Goal: Information Seeking & Learning: Compare options

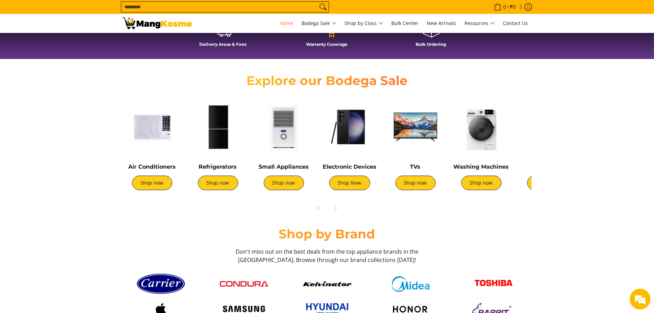
scroll to position [0, 551]
click at [230, 185] on link "Shop now" at bounding box center [218, 182] width 40 height 15
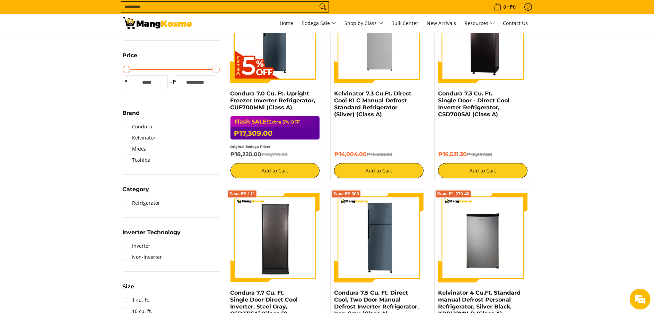
scroll to position [173, 0]
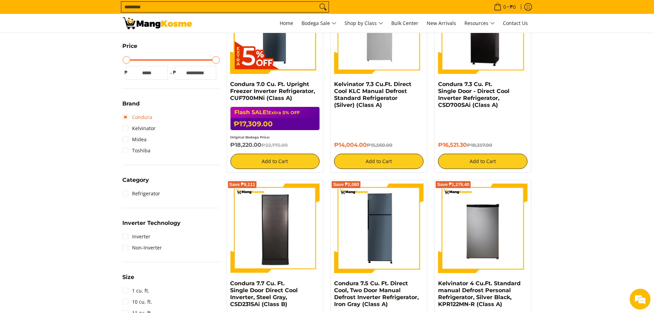
click at [125, 114] on link "Condura" at bounding box center [138, 117] width 30 height 11
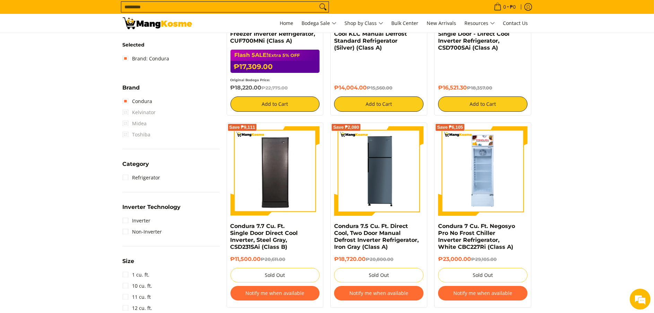
click at [127, 109] on span "Kelvinator" at bounding box center [139, 112] width 33 height 11
click at [125, 108] on span "Kelvinator" at bounding box center [139, 112] width 33 height 11
click at [125, 102] on link "Condura" at bounding box center [138, 101] width 30 height 11
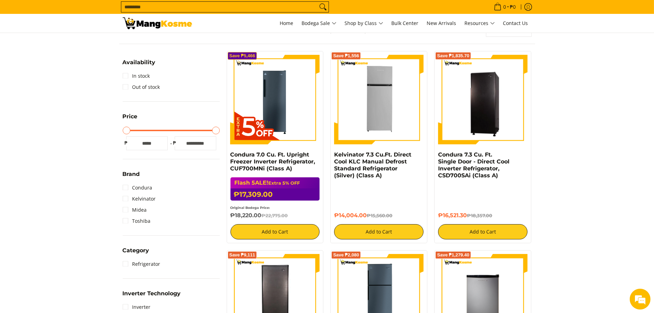
scroll to position [92, 0]
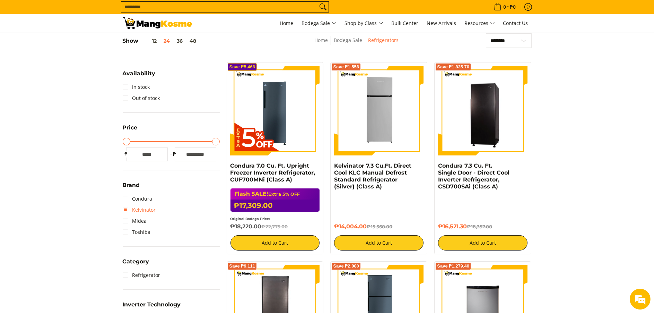
click at [126, 209] on link "Kelvinator" at bounding box center [139, 209] width 33 height 11
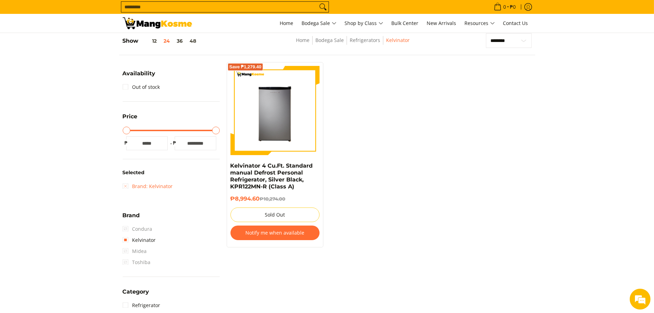
click at [126, 184] on link "Brand: Kelvinator" at bounding box center [148, 186] width 50 height 11
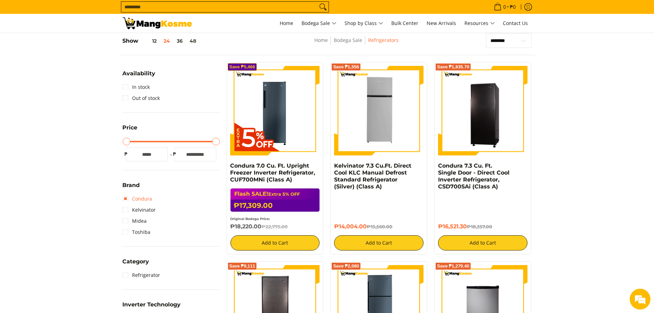
click at [125, 197] on link "Condura" at bounding box center [138, 198] width 30 height 11
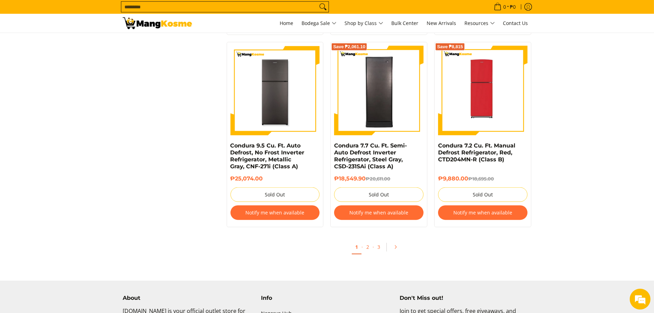
scroll to position [1478, 0]
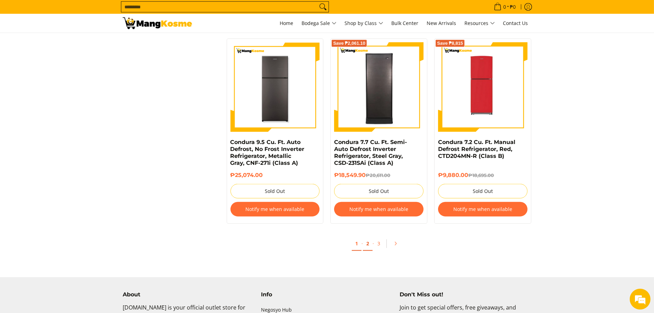
click at [364, 246] on link "2" at bounding box center [368, 243] width 10 height 14
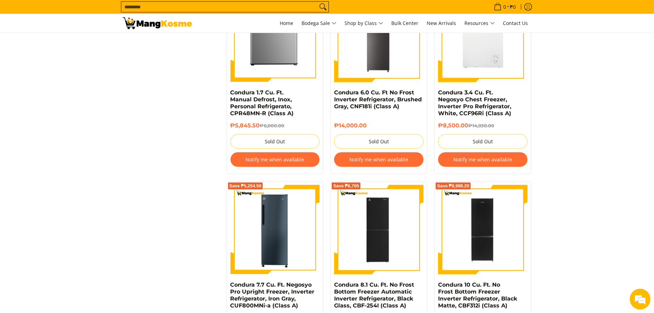
scroll to position [1455, 0]
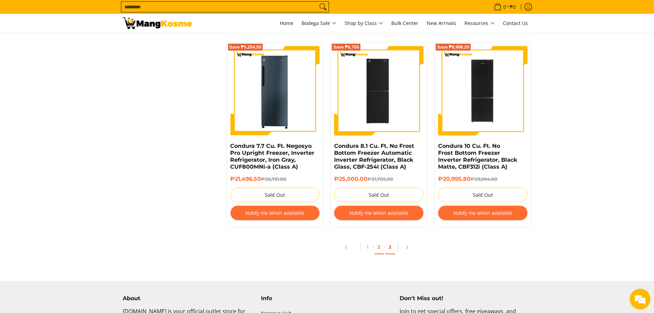
click at [389, 250] on link "3" at bounding box center [390, 247] width 10 height 14
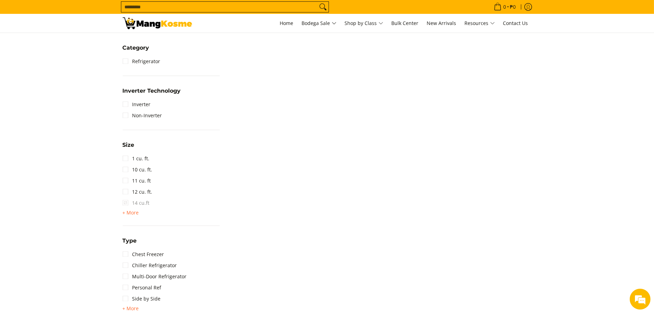
scroll to position [208, 0]
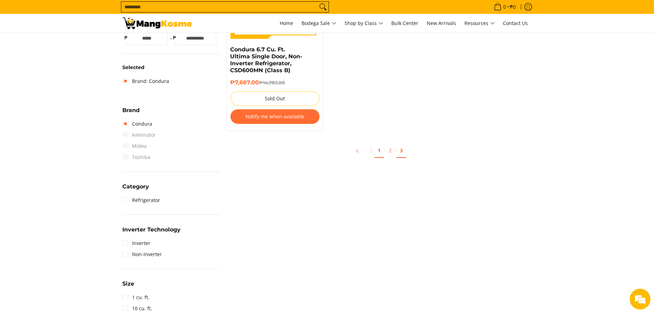
click at [379, 153] on link "1" at bounding box center [379, 150] width 10 height 14
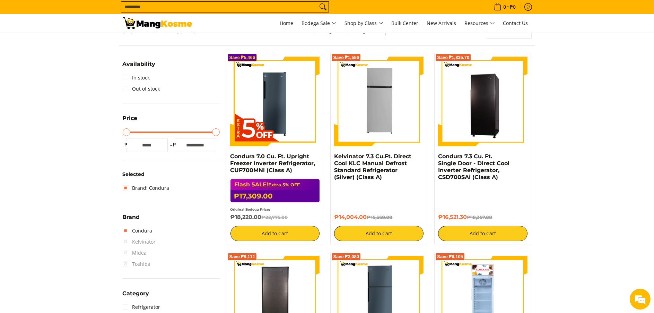
scroll to position [104, 0]
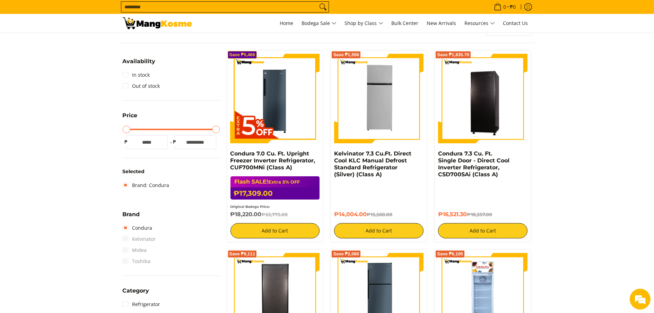
click at [125, 250] on span "Midea" at bounding box center [135, 249] width 24 height 11
click at [126, 227] on link "Condura" at bounding box center [138, 227] width 30 height 11
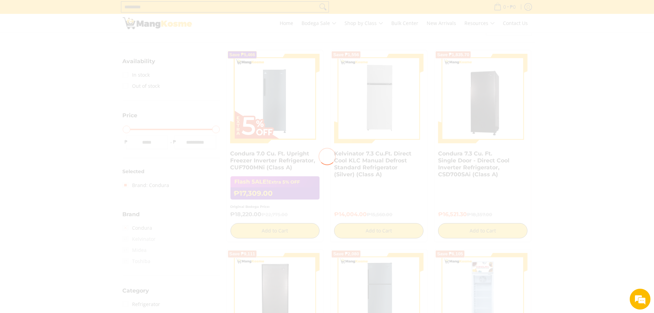
scroll to position [92, 0]
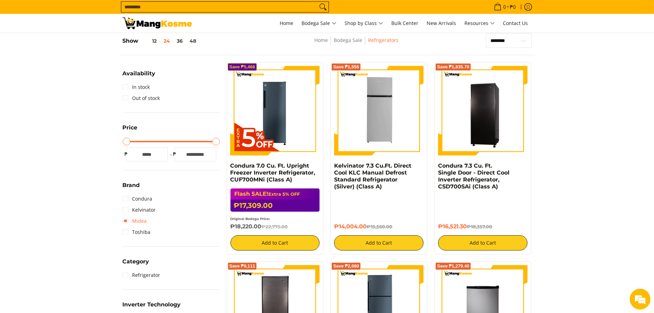
click at [127, 220] on link "Midea" at bounding box center [135, 220] width 24 height 11
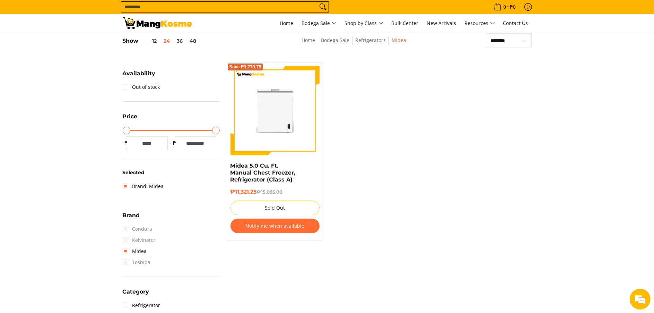
click at [126, 236] on span "Kelvinator" at bounding box center [139, 239] width 33 height 11
click at [125, 250] on link "Midea" at bounding box center [135, 250] width 24 height 11
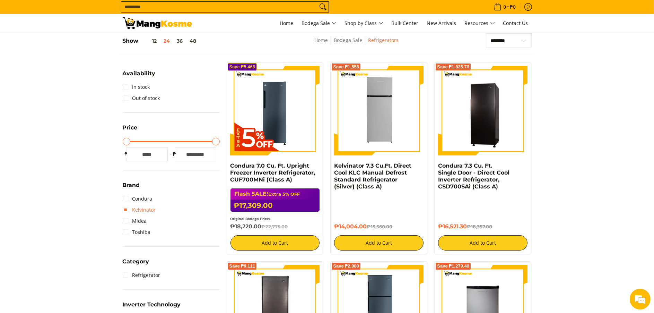
click at [125, 208] on link "Kelvinator" at bounding box center [139, 209] width 33 height 11
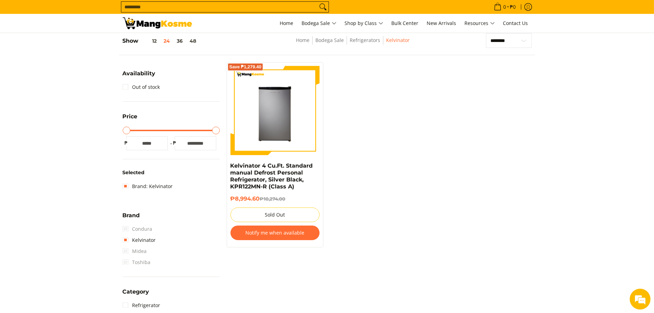
click at [125, 259] on span "Toshiba" at bounding box center [137, 261] width 28 height 11
click at [127, 260] on span "Toshiba" at bounding box center [137, 261] width 28 height 11
click at [125, 240] on link "Kelvinator" at bounding box center [139, 239] width 33 height 11
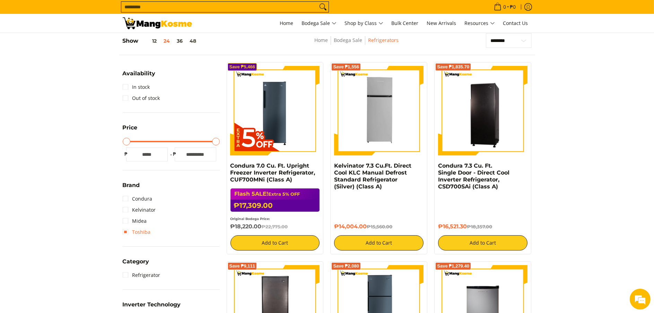
click at [125, 234] on link "Toshiba" at bounding box center [137, 231] width 28 height 11
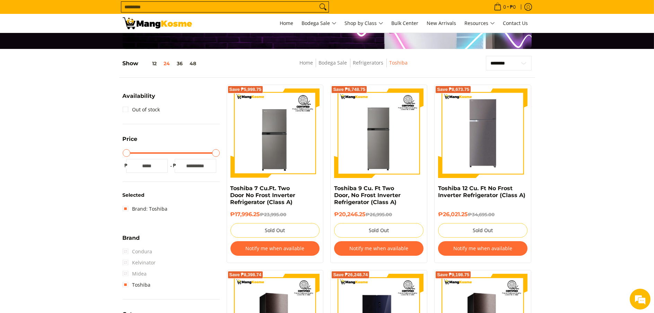
scroll to position [35, 0]
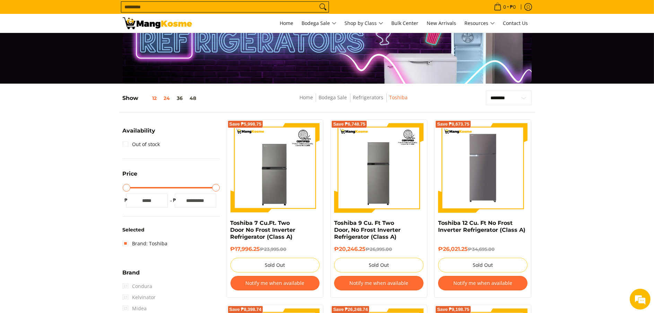
click at [154, 98] on button "12" at bounding box center [150, 98] width 22 height 6
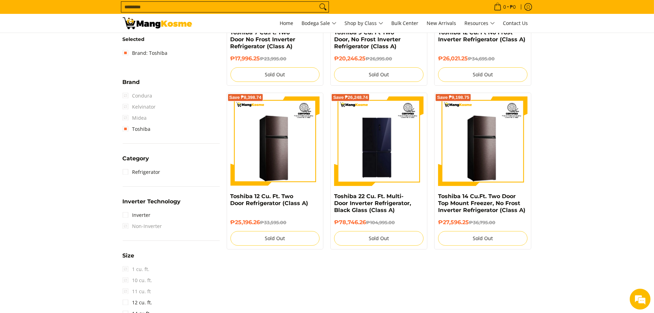
scroll to position [230, 0]
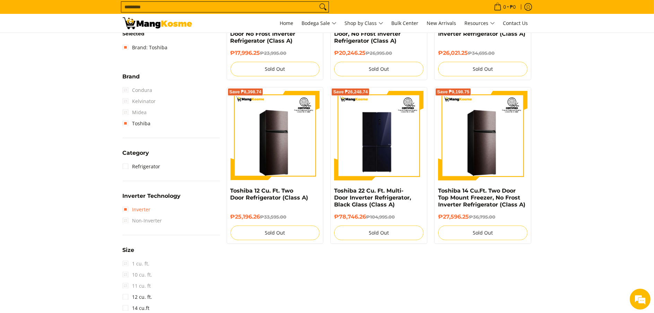
click at [125, 206] on link "Inverter" at bounding box center [137, 209] width 28 height 11
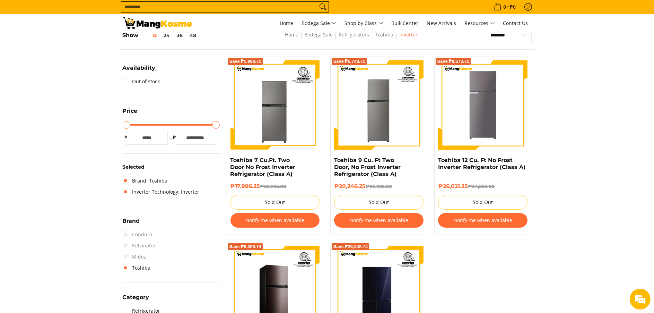
scroll to position [92, 0]
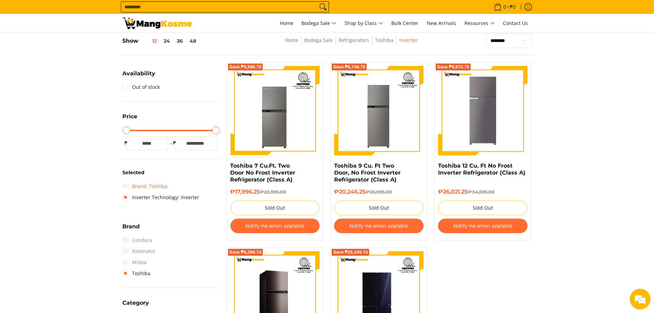
click at [126, 185] on link "Brand: Toshiba" at bounding box center [145, 186] width 45 height 11
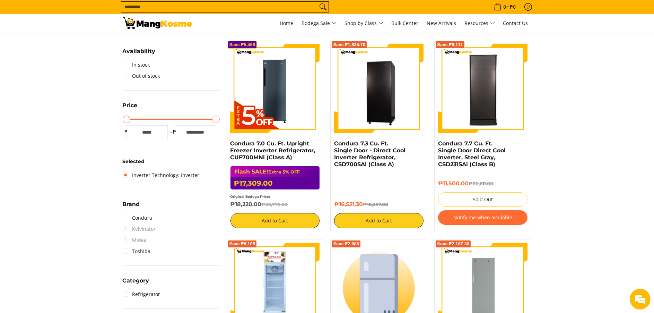
scroll to position [126, 0]
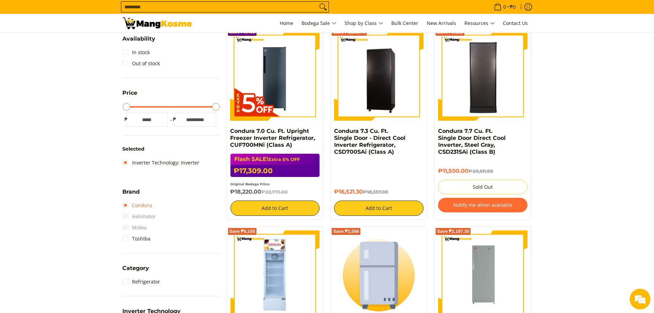
click at [124, 205] on link "Condura" at bounding box center [138, 205] width 30 height 11
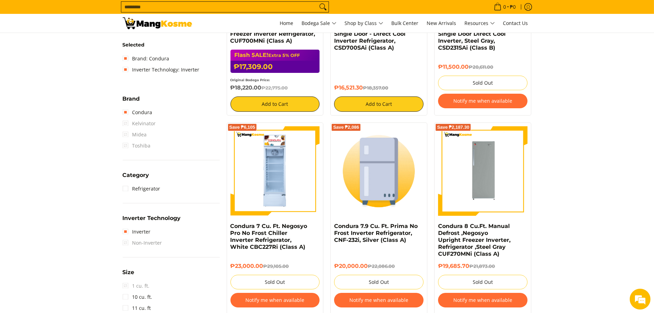
scroll to position [265, 0]
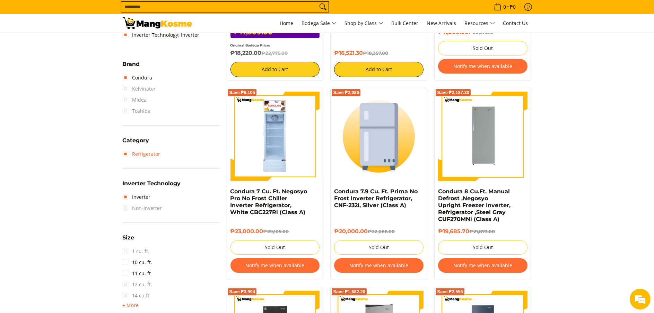
click at [126, 154] on link "Refrigerator" at bounding box center [142, 153] width 38 height 11
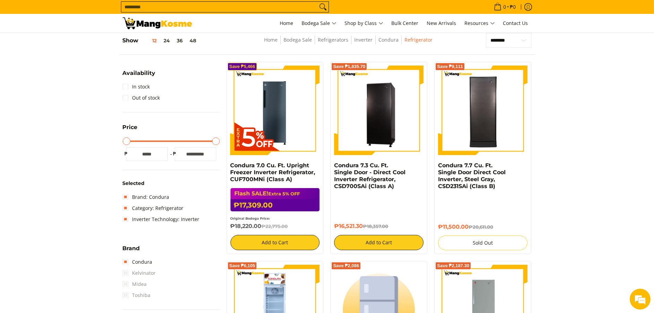
scroll to position [92, 0]
click at [126, 86] on link "In stock" at bounding box center [136, 86] width 27 height 11
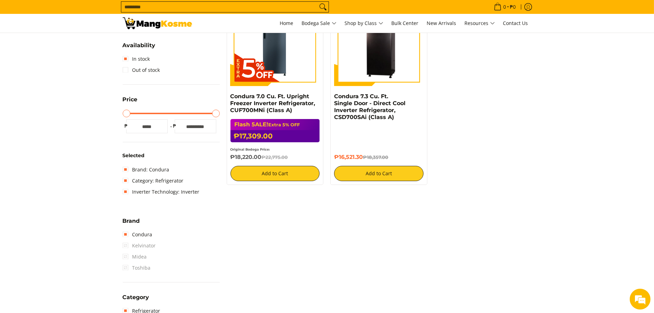
scroll to position [196, 0]
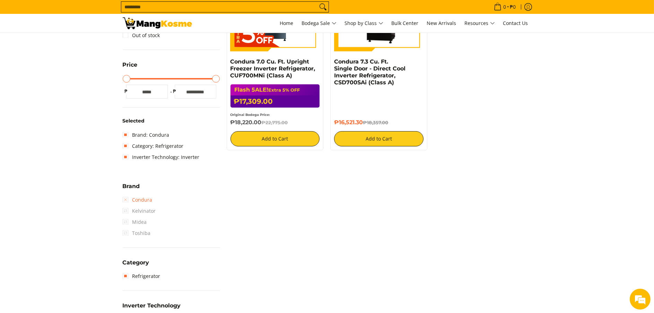
click at [126, 198] on link "Condura" at bounding box center [138, 199] width 30 height 11
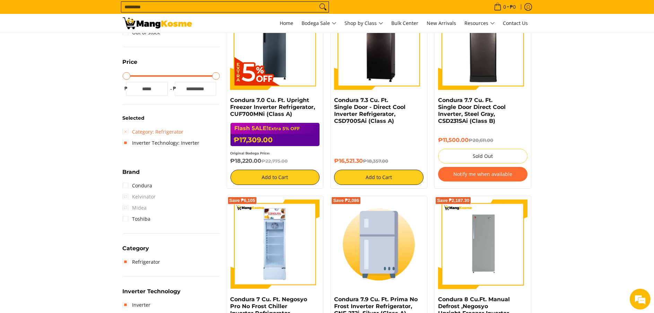
scroll to position [161, 0]
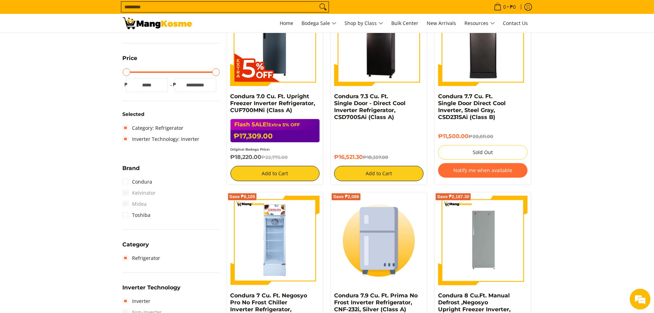
click at [125, 192] on span "Kelvinator" at bounding box center [139, 192] width 33 height 11
click at [125, 190] on span "Kelvinator" at bounding box center [139, 192] width 33 height 11
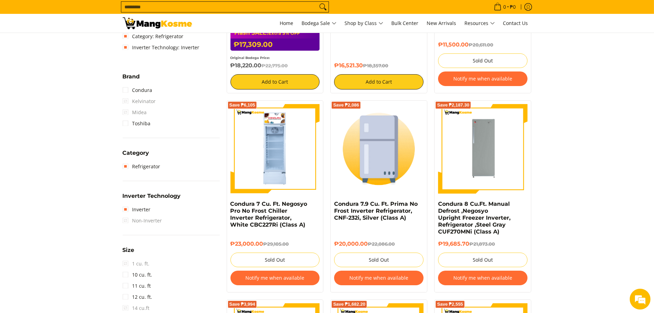
scroll to position [265, 0]
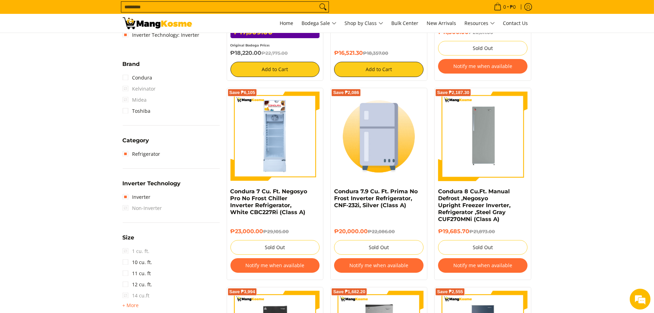
click at [124, 206] on span "Non-Inverter" at bounding box center [142, 207] width 39 height 11
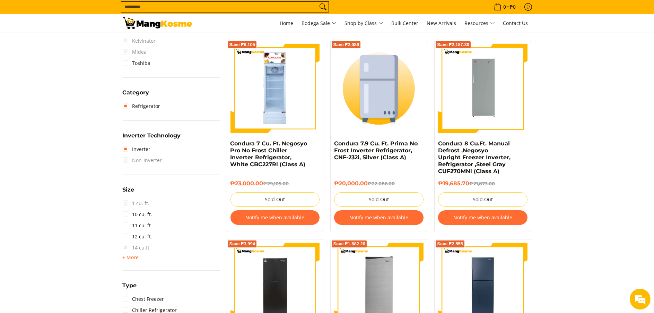
scroll to position [334, 0]
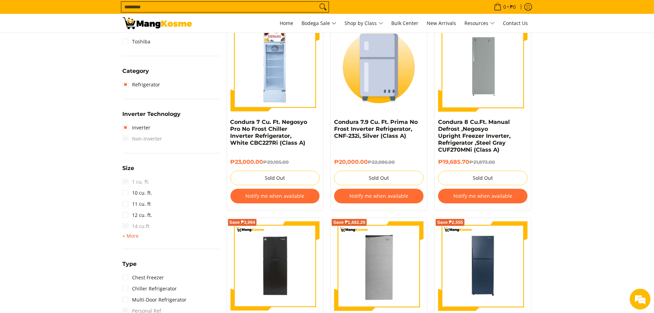
click at [133, 236] on span "+ More" at bounding box center [131, 236] width 16 height 6
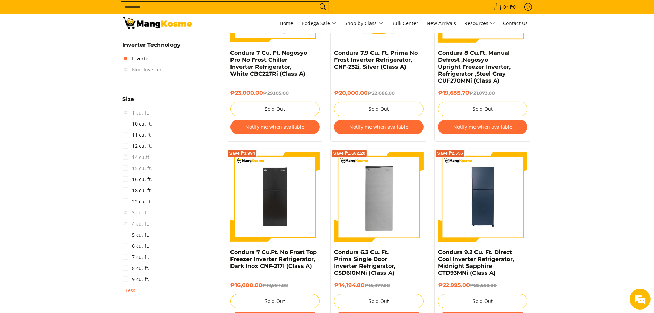
scroll to position [404, 0]
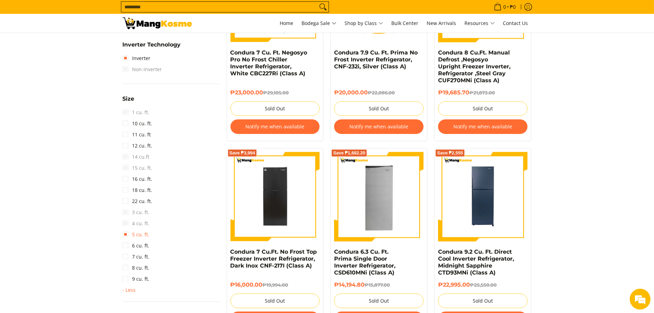
click at [124, 231] on link "5 cu. ft." at bounding box center [136, 234] width 27 height 11
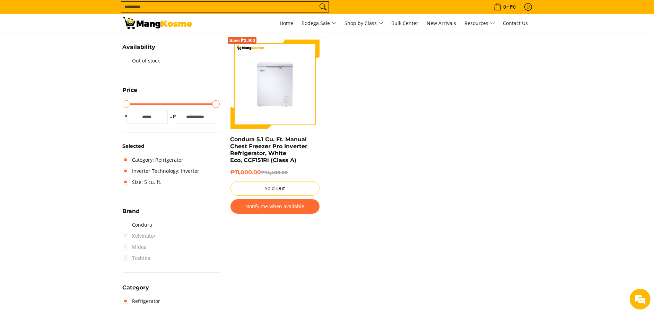
scroll to position [161, 0]
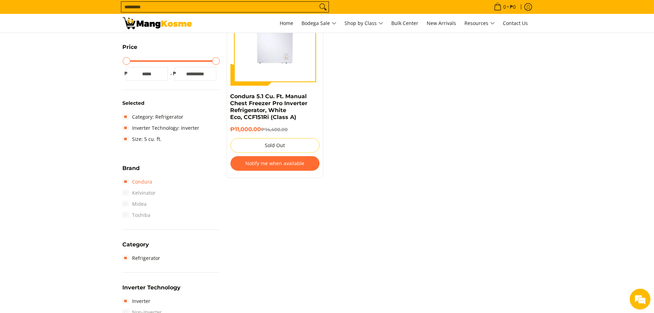
click at [124, 179] on link "Condura" at bounding box center [138, 181] width 30 height 11
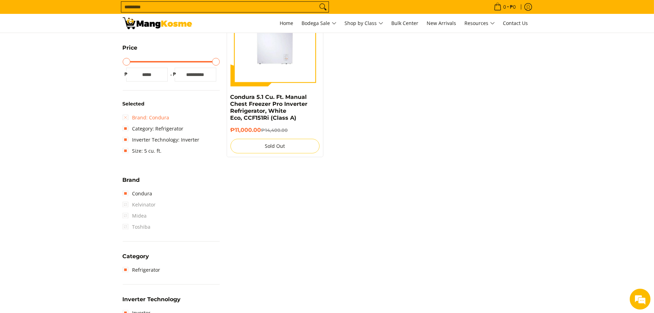
scroll to position [161, 0]
click at [125, 204] on span "Kelvinator" at bounding box center [139, 203] width 33 height 11
click at [132, 213] on span "Midea" at bounding box center [135, 214] width 24 height 11
click at [135, 220] on span "Toshiba" at bounding box center [137, 225] width 28 height 11
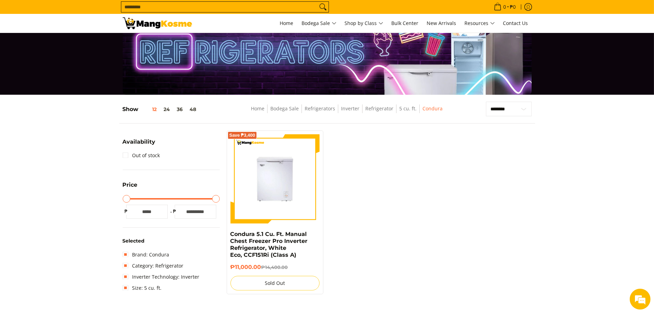
scroll to position [23, 0]
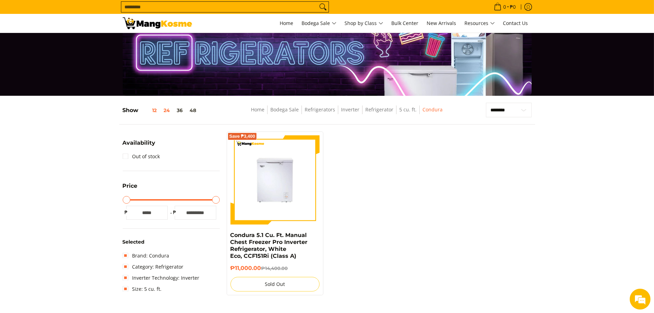
click at [165, 110] on button "24" at bounding box center [166, 110] width 13 height 6
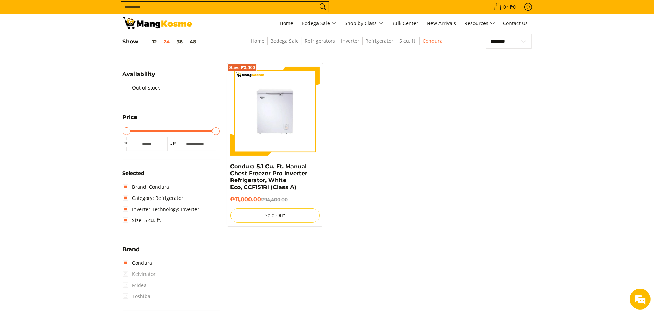
scroll to position [92, 0]
click at [181, 41] on button "36" at bounding box center [180, 41] width 13 height 6
click at [195, 43] on button "48" at bounding box center [193, 41] width 14 height 6
click at [280, 39] on link "Bodega Sale" at bounding box center [284, 40] width 28 height 7
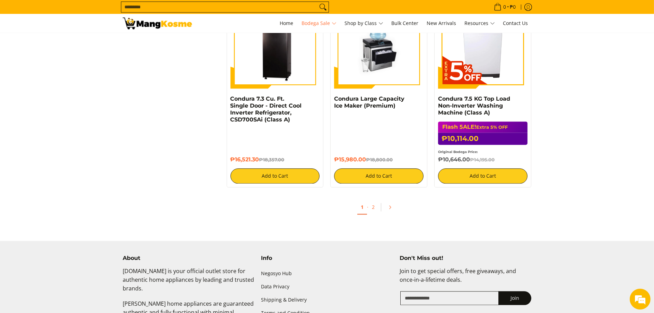
scroll to position [3049, 0]
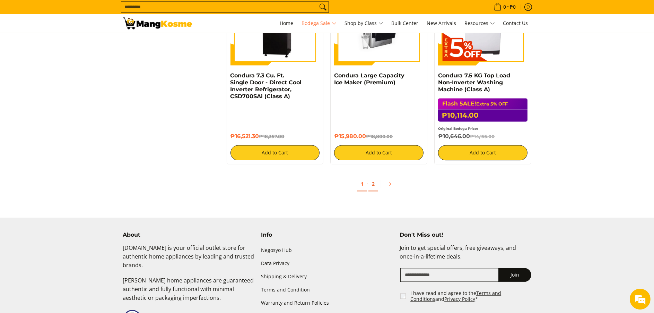
click at [371, 181] on link "2" at bounding box center [373, 184] width 10 height 14
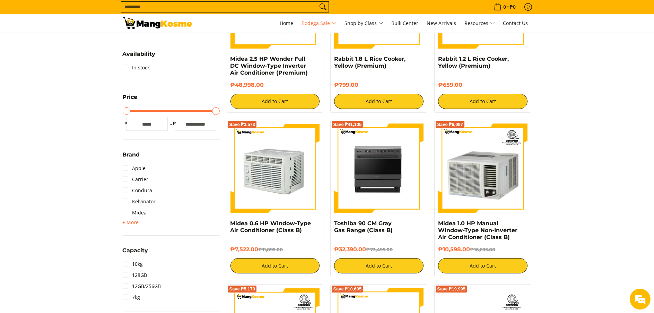
click at [291, 185] on img at bounding box center [274, 167] width 89 height 89
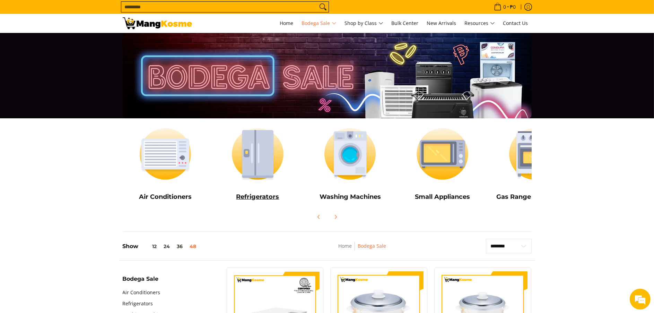
click at [252, 149] on img at bounding box center [258, 154] width 86 height 64
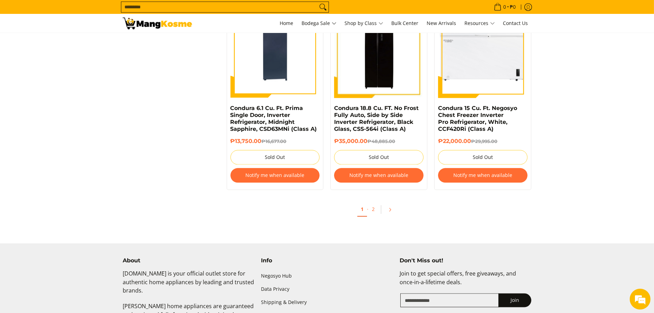
scroll to position [3049, 0]
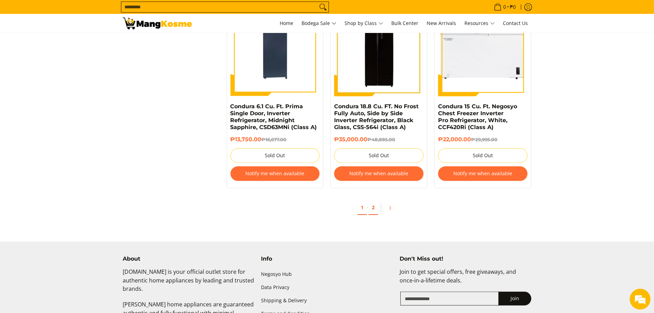
click at [372, 206] on link "2" at bounding box center [373, 207] width 10 height 14
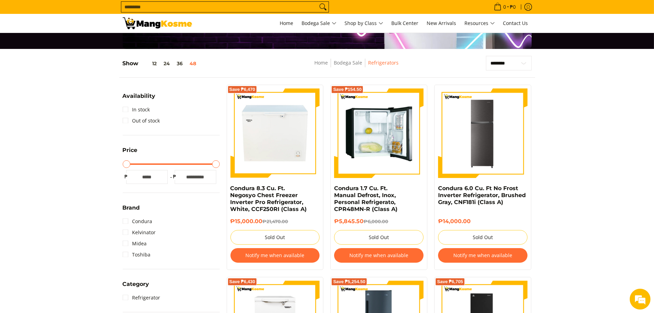
click at [382, 140] on img at bounding box center [378, 132] width 89 height 89
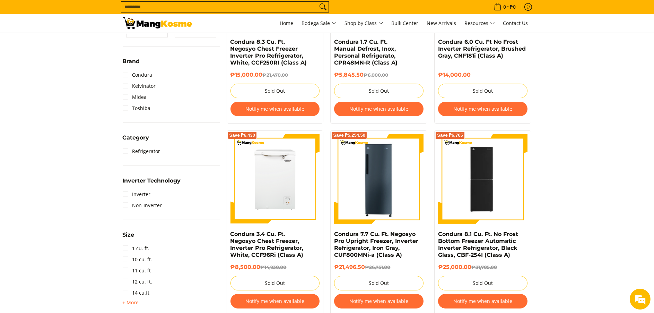
scroll to position [208, 0]
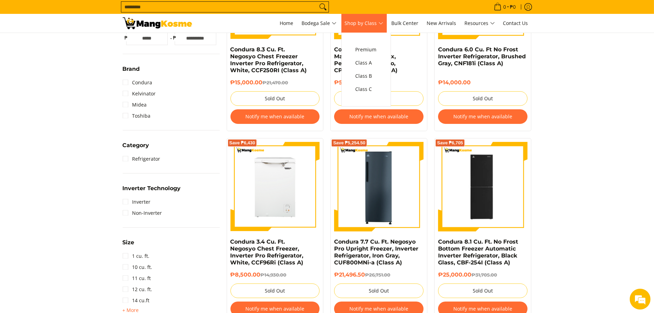
click at [359, 24] on span "Shop by Class" at bounding box center [364, 23] width 38 height 9
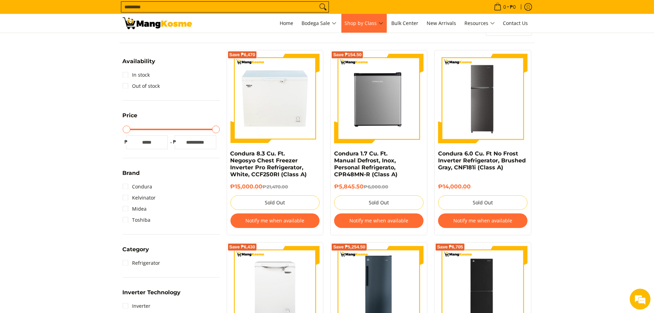
scroll to position [35, 0]
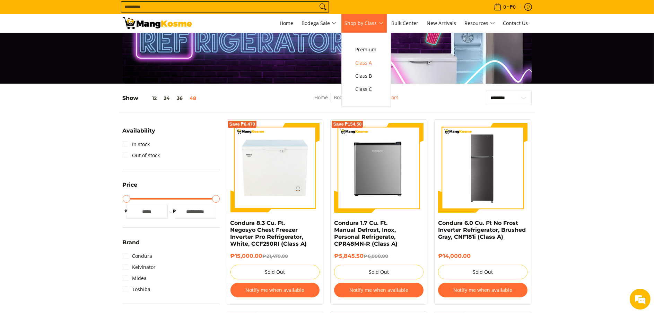
click at [372, 65] on span "Class A" at bounding box center [365, 63] width 21 height 9
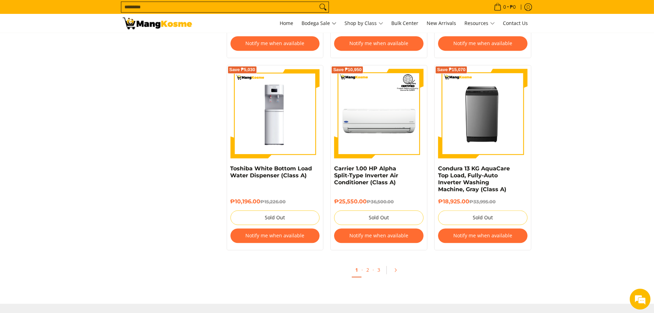
scroll to position [2945, 0]
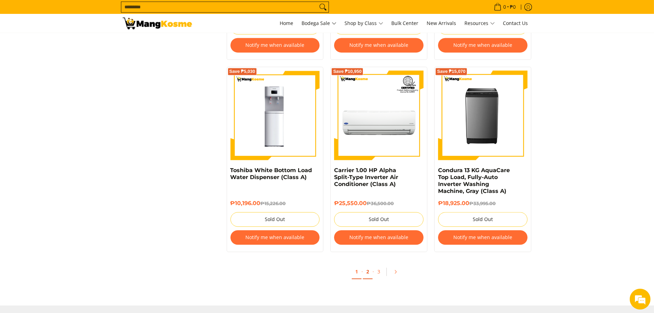
click at [367, 269] on link "2" at bounding box center [368, 271] width 10 height 14
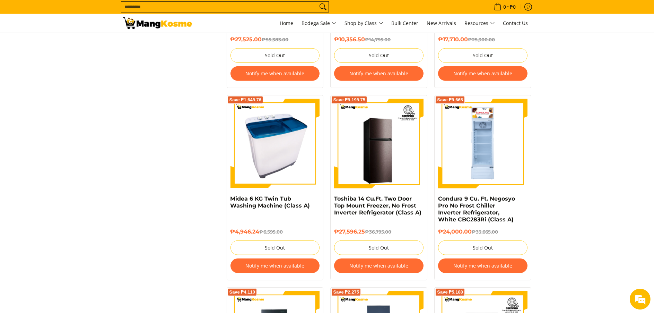
click at [275, 155] on img at bounding box center [274, 143] width 89 height 89
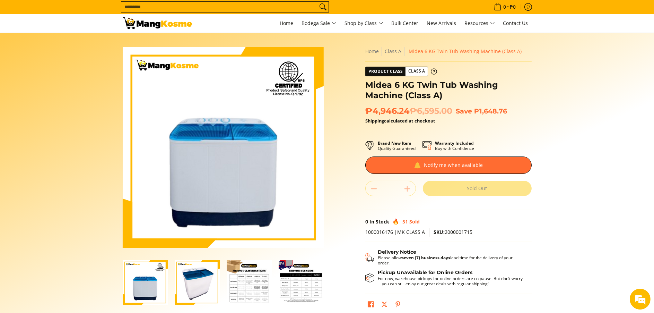
click at [204, 282] on img "Midea 6 KG Twin Tub Washing Machine (Class A)-2" at bounding box center [197, 281] width 45 height 45
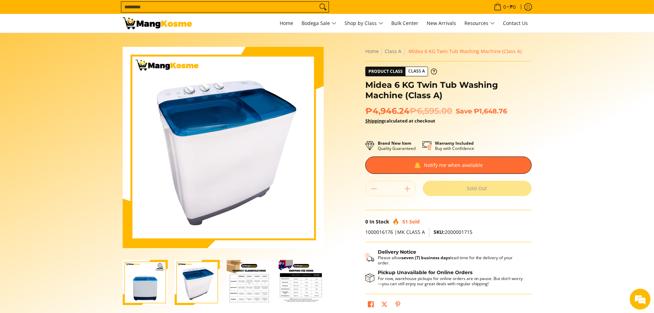
click at [153, 288] on img "Midea 6 KG Twin Tub Washing Machine (Class A)-1" at bounding box center [145, 281] width 45 height 45
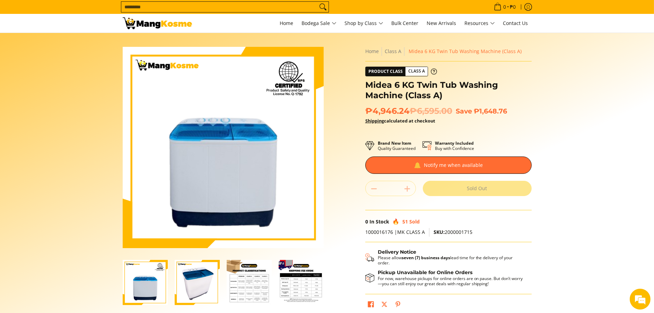
click at [176, 289] on img "Midea 6 KG Twin Tub Washing Machine (Class A)-2" at bounding box center [197, 281] width 45 height 45
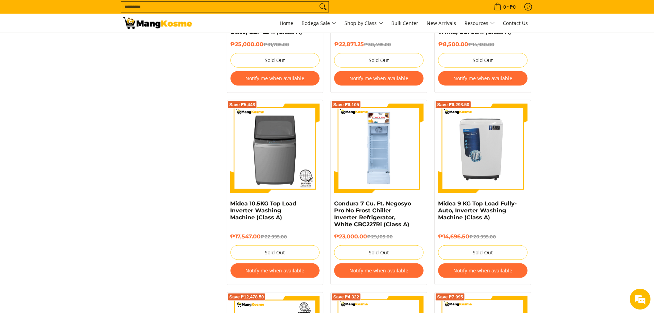
scroll to position [1958, 0]
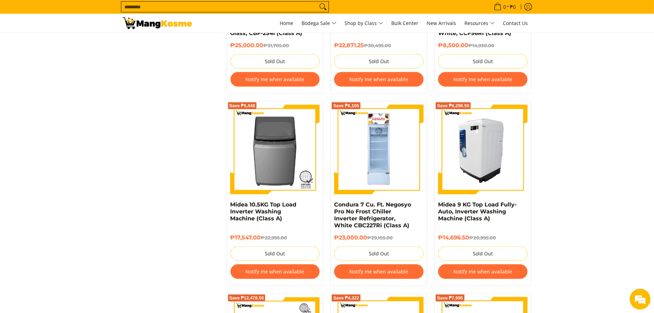
click at [492, 174] on img at bounding box center [482, 149] width 89 height 89
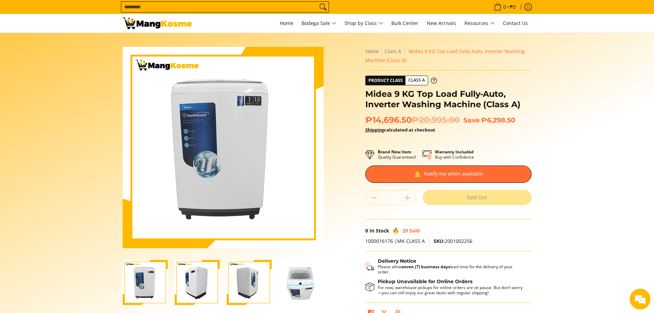
click at [144, 280] on img "Midea 9 KG Top Load Fully-Auto, Inverter Washing Machine (Class A)-1" at bounding box center [145, 281] width 45 height 45
click at [297, 282] on img "Midea 9 KG Top Load Fully-Auto, Inverter Washing Machine (Class A)-4" at bounding box center [301, 281] width 45 height 45
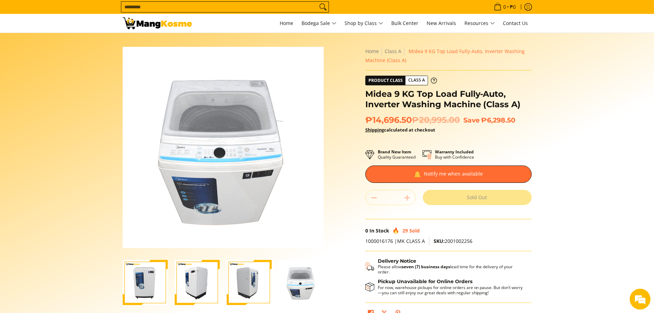
click at [264, 282] on img "Midea 9 KG Top Load Fully-Auto, Inverter Washing Machine (Class A)-3" at bounding box center [249, 281] width 45 height 45
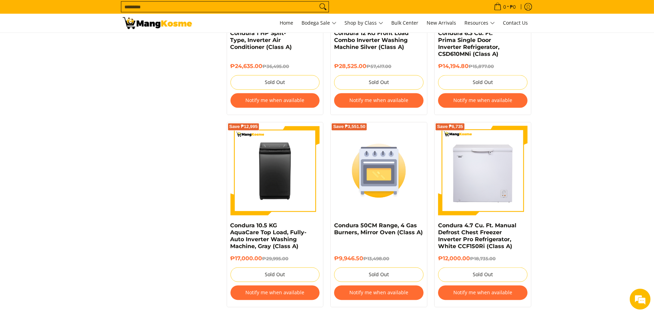
scroll to position [2374, 0]
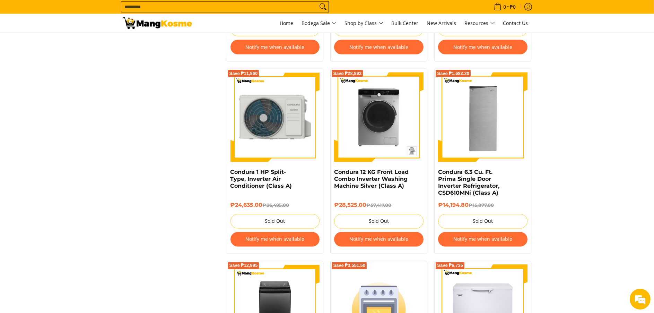
click at [243, 125] on img at bounding box center [274, 116] width 89 height 89
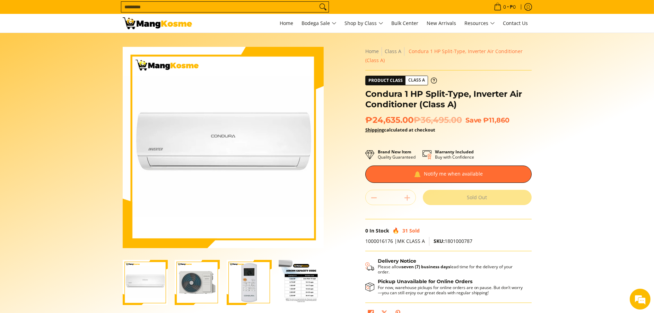
click at [143, 291] on img "Condura 1 HP Split-Type, Inverter Air Conditioner (Class A)-1" at bounding box center [145, 281] width 45 height 45
click at [184, 279] on img "Condura 1 HP Split-Type, Inverter Air Conditioner (Class A)-2" at bounding box center [197, 281] width 45 height 45
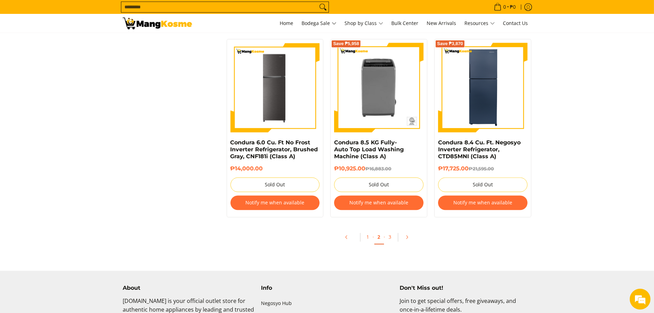
scroll to position [2998, 0]
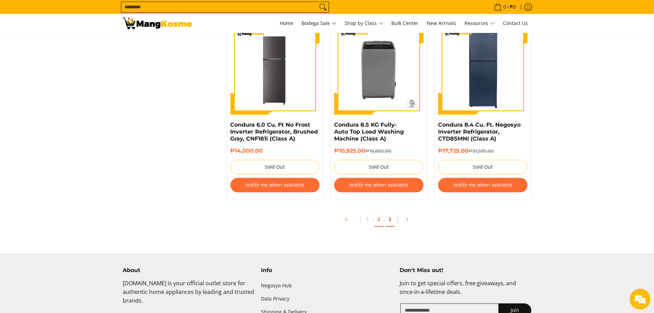
click at [388, 218] on link "3" at bounding box center [390, 219] width 10 height 14
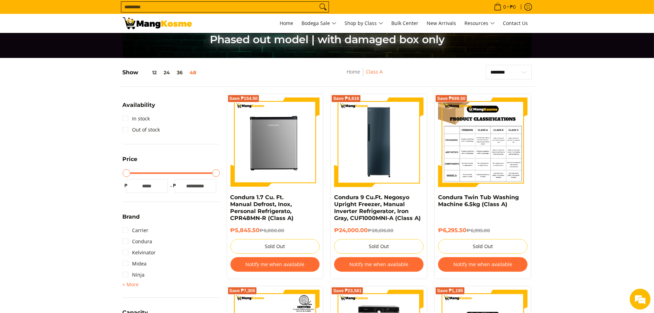
scroll to position [69, 0]
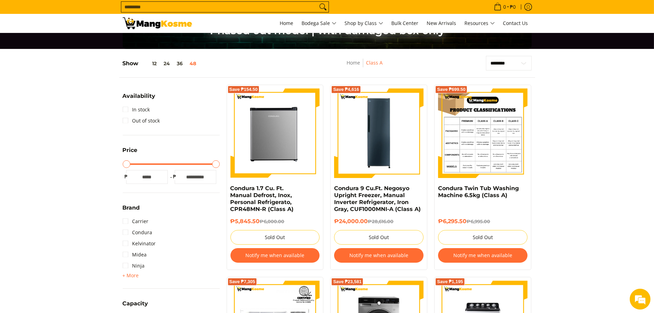
click at [476, 146] on img at bounding box center [482, 132] width 89 height 89
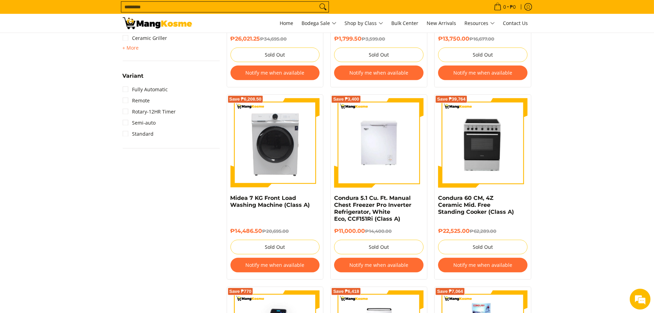
scroll to position [832, 0]
